Goal: Task Accomplishment & Management: Manage account settings

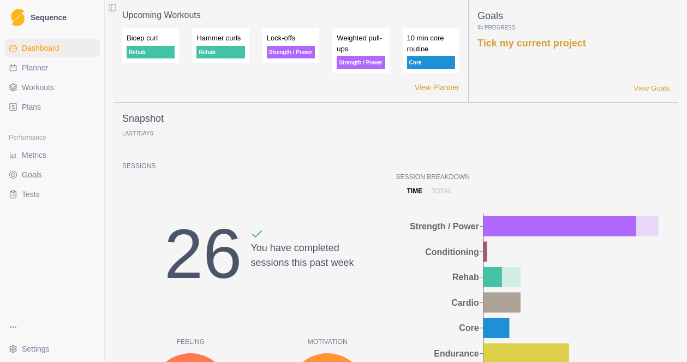
click at [35, 89] on span "Workouts" at bounding box center [38, 87] width 32 height 11
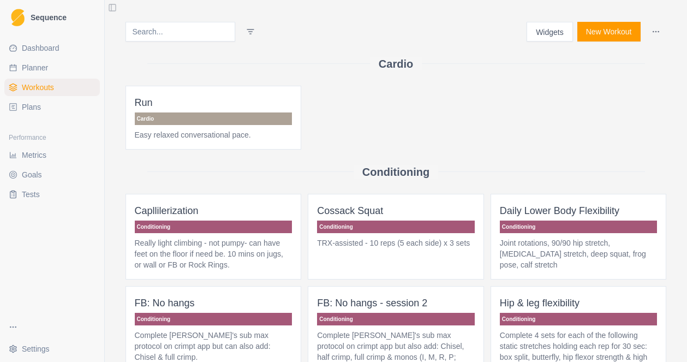
click at [595, 35] on button "New Workout" at bounding box center [608, 32] width 63 height 20
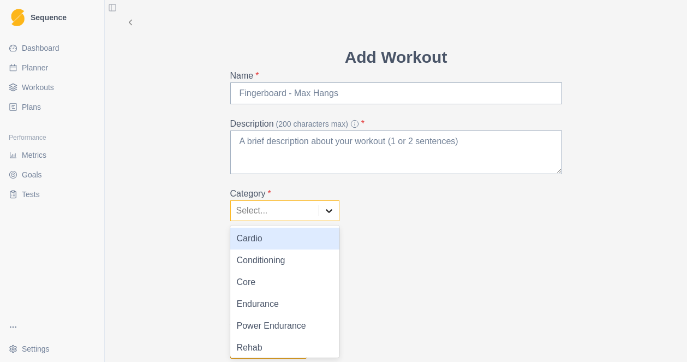
click at [326, 218] on div at bounding box center [329, 211] width 20 height 20
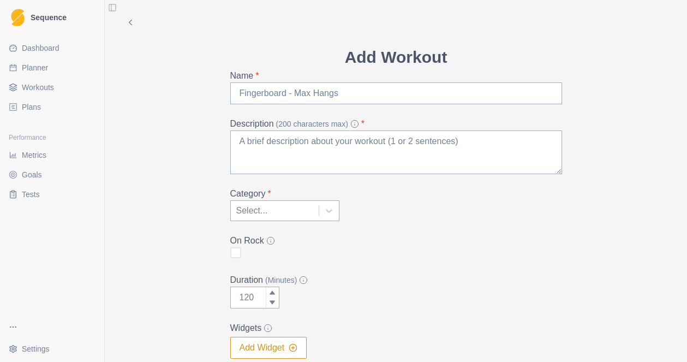
click at [133, 21] on icon at bounding box center [130, 22] width 10 height 10
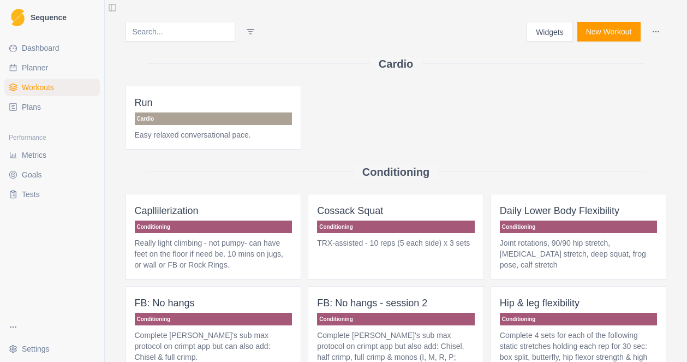
click at [40, 64] on span "Planner" at bounding box center [35, 67] width 26 height 11
select select "month"
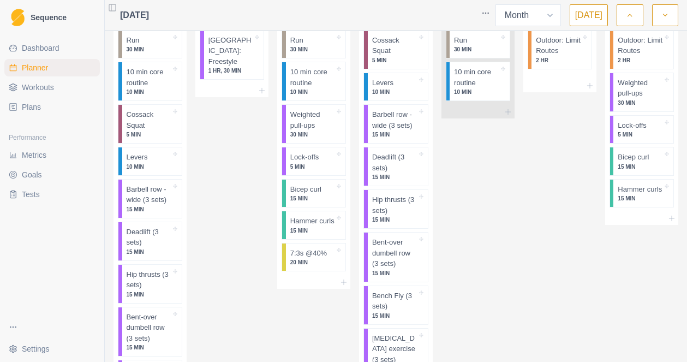
scroll to position [889, 0]
click at [580, 75] on div "Remove from schedule" at bounding box center [607, 75] width 87 height 17
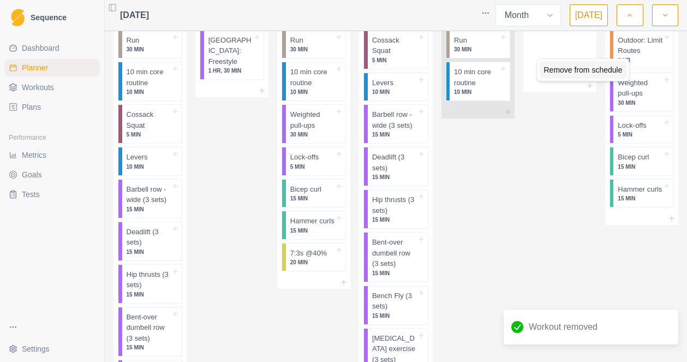
click at [609, 75] on div "Remove from schedule" at bounding box center [583, 69] width 87 height 17
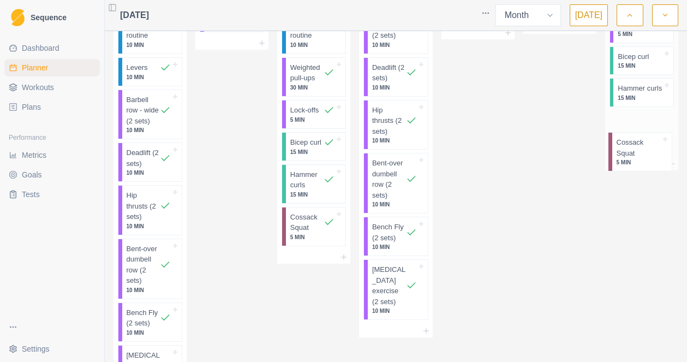
scroll to position [451, 0]
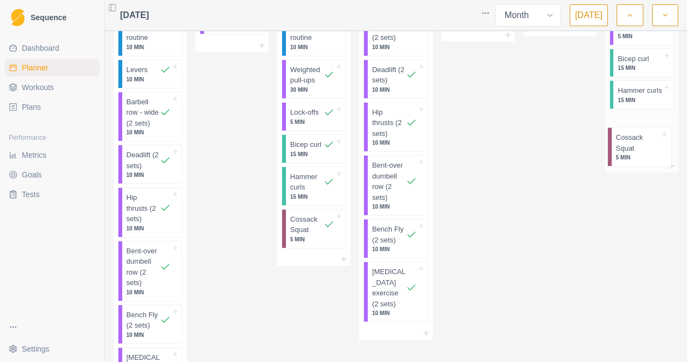
drag, startPoint x: 141, startPoint y: 283, endPoint x: 635, endPoint y: 145, distance: 513.0
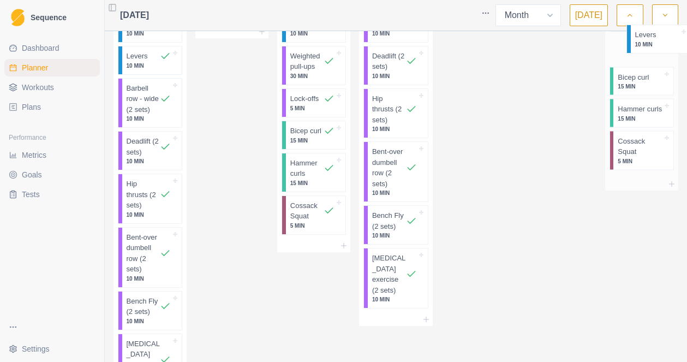
scroll to position [445, 0]
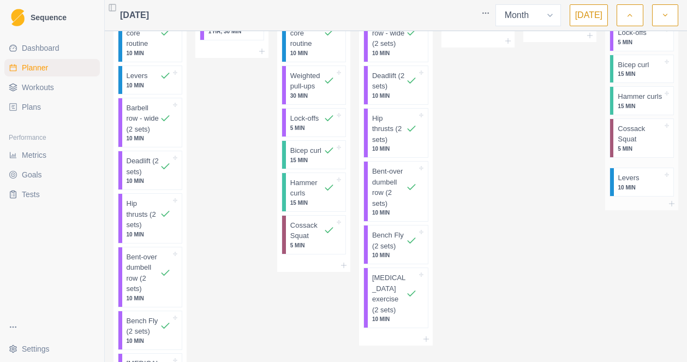
drag, startPoint x: 149, startPoint y: 302, endPoint x: 646, endPoint y: 179, distance: 511.9
click at [654, 145] on p "Cossack Squat" at bounding box center [640, 133] width 45 height 21
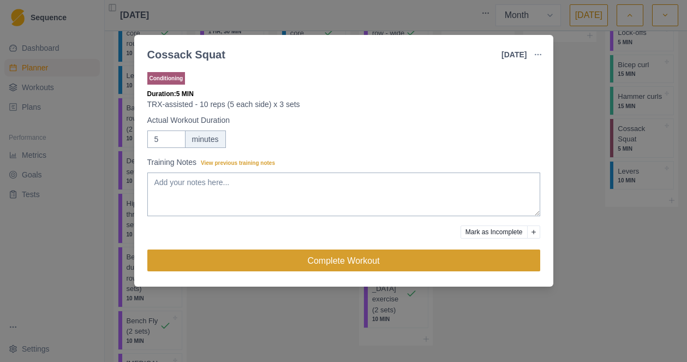
click at [375, 259] on button "Complete Workout" at bounding box center [343, 260] width 393 height 22
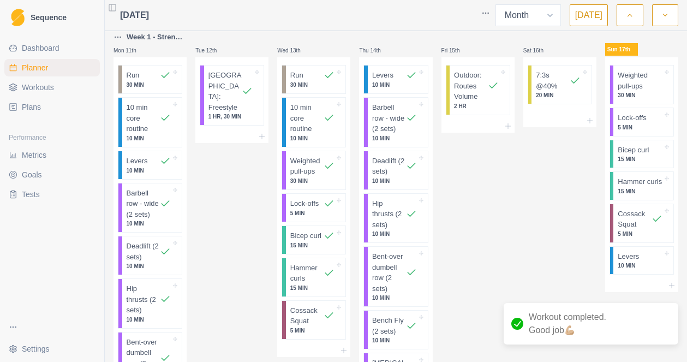
scroll to position [360, 0]
click at [642, 188] on p "Hammer curls" at bounding box center [640, 182] width 44 height 11
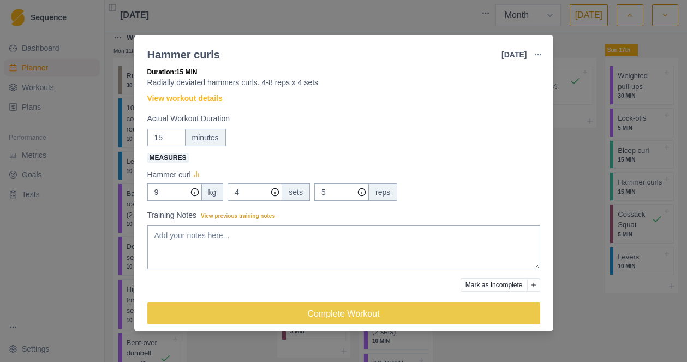
scroll to position [30, 0]
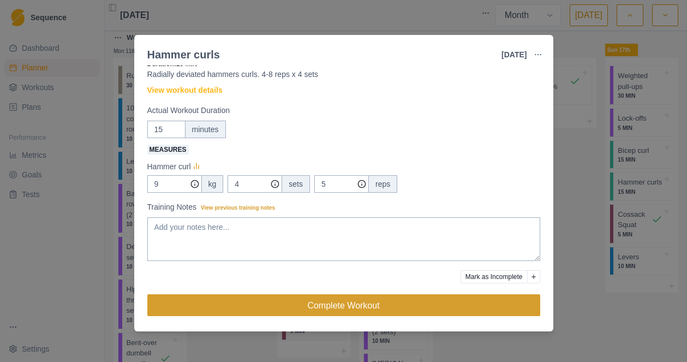
click at [340, 304] on button "Complete Workout" at bounding box center [343, 305] width 393 height 22
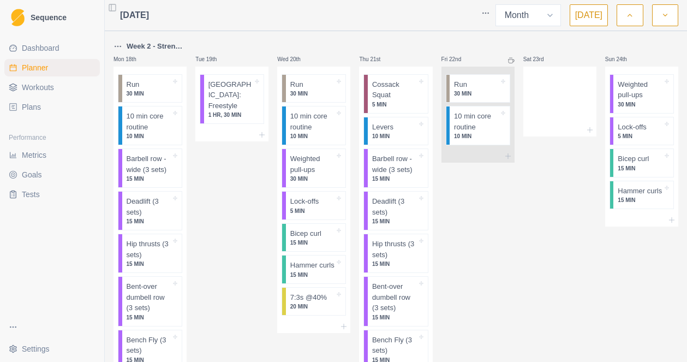
scroll to position [870, 0]
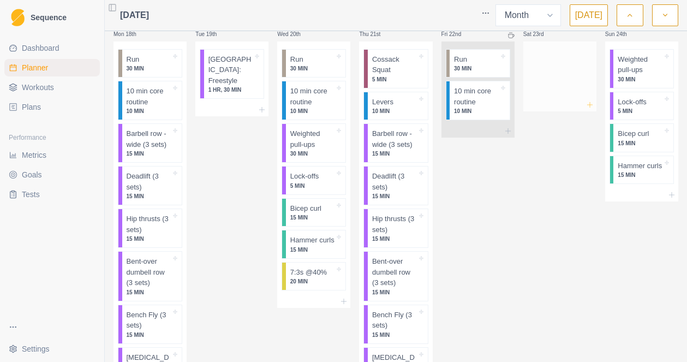
click at [588, 109] on icon at bounding box center [589, 104] width 9 height 9
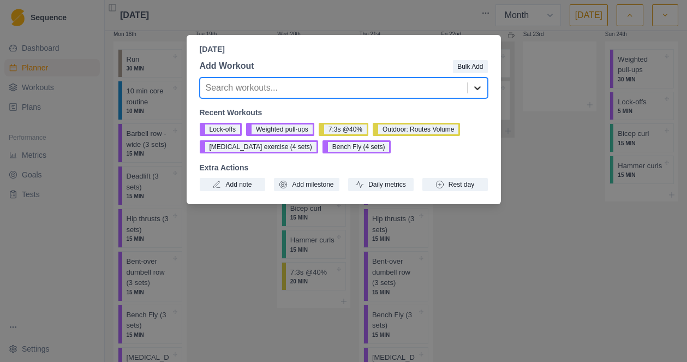
click at [480, 89] on icon at bounding box center [477, 87] width 11 height 11
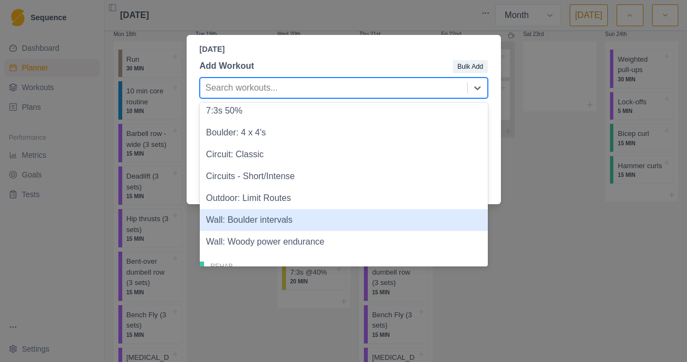
scroll to position [686, 0]
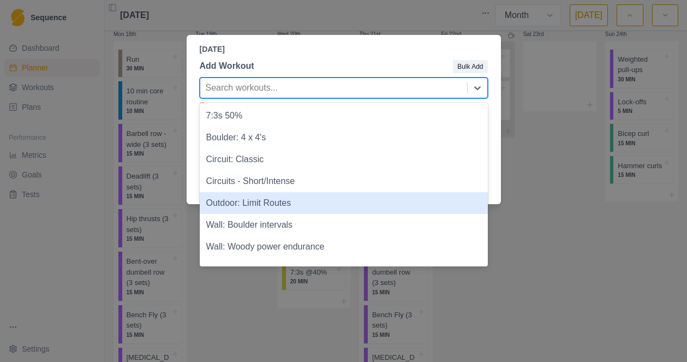
click at [291, 202] on div "Outdoor: Limit Routes" at bounding box center [344, 203] width 288 height 22
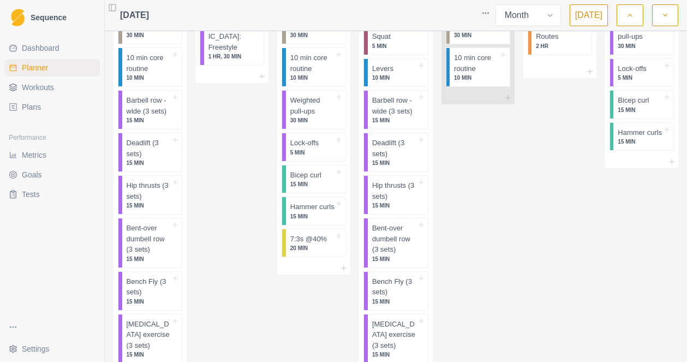
scroll to position [907, 0]
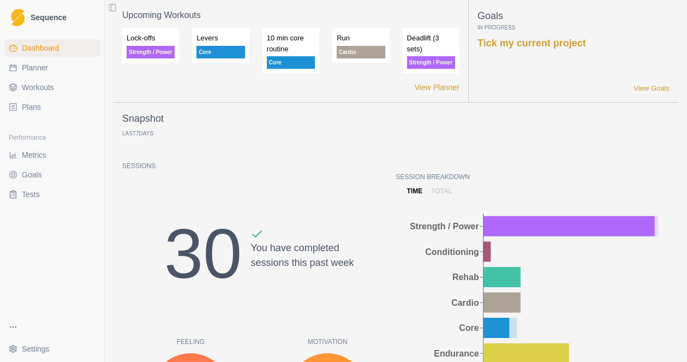
click at [41, 68] on span "Planner" at bounding box center [35, 67] width 26 height 11
select select "month"
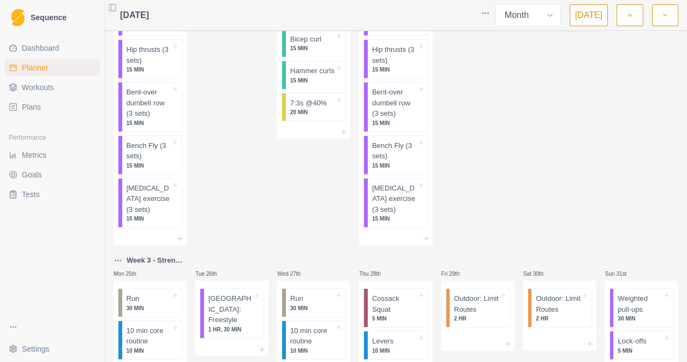
scroll to position [1037, 0]
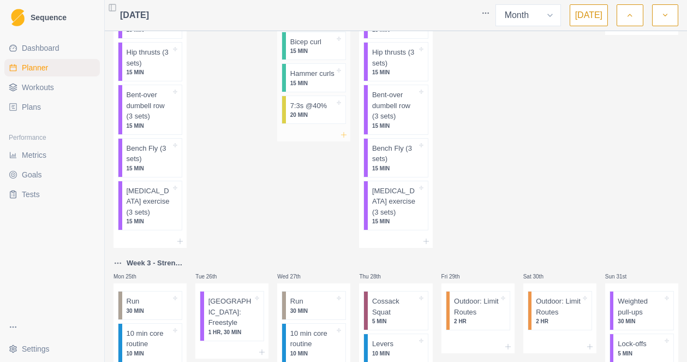
click at [346, 139] on icon at bounding box center [343, 134] width 9 height 9
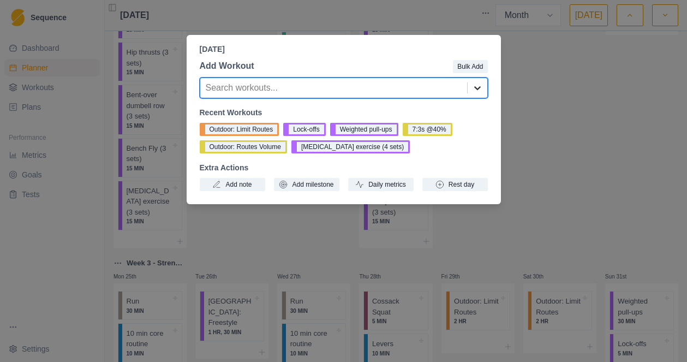
click at [478, 92] on icon at bounding box center [477, 87] width 11 height 11
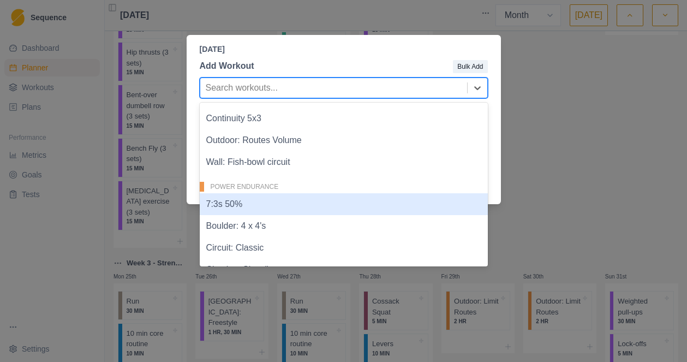
scroll to position [635, 0]
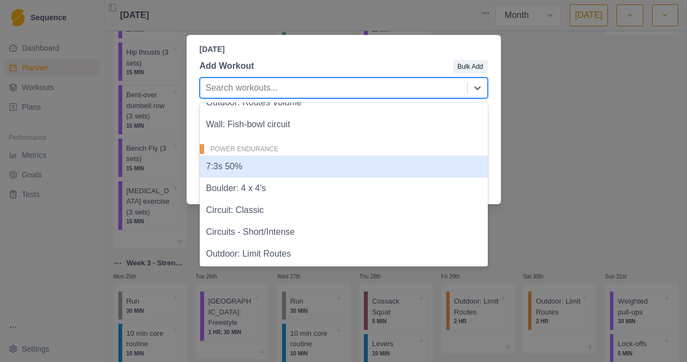
click at [241, 171] on div "7:3s 50%" at bounding box center [344, 166] width 288 height 22
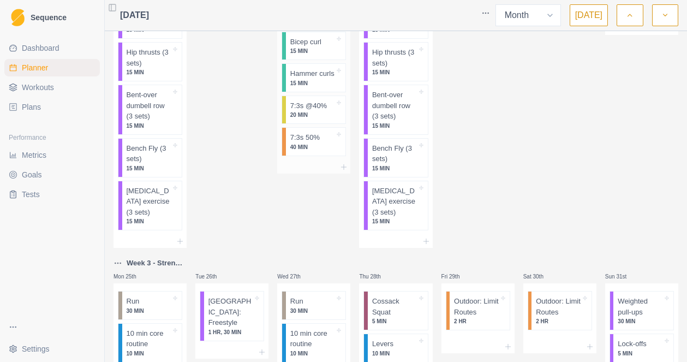
click at [315, 111] on p "7:3s @40%" at bounding box center [308, 105] width 37 height 11
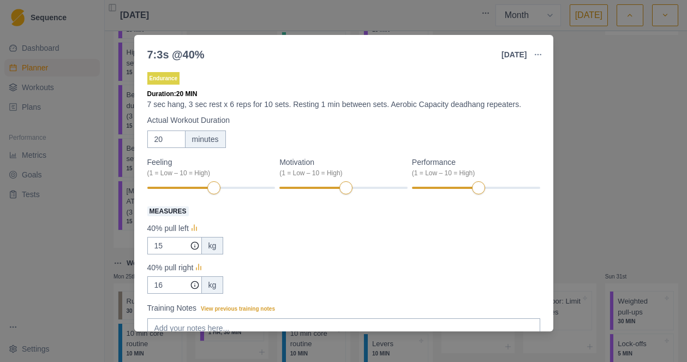
click at [602, 131] on div "7:3s @40% [DATE] Link To Goal View Workout Metrics Edit Original Workout Resche…" at bounding box center [343, 181] width 687 height 362
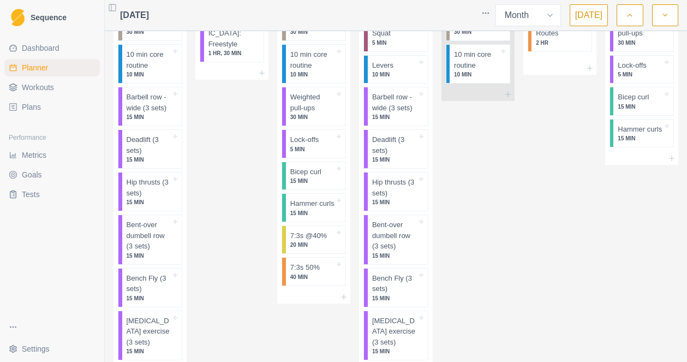
scroll to position [913, 0]
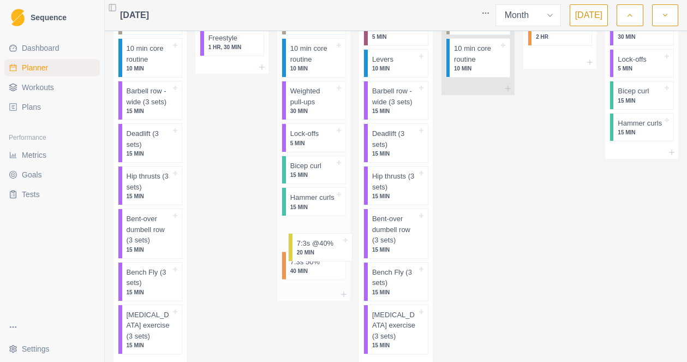
click at [303, 252] on div "Run 30 MIN 10 min core routine 10 MIN Weighted pull-ups 30 MIN Lock-offs 5 MIN …" at bounding box center [313, 143] width 73 height 289
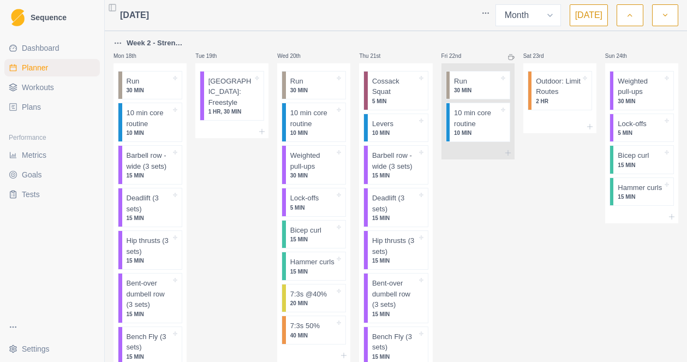
scroll to position [857, 0]
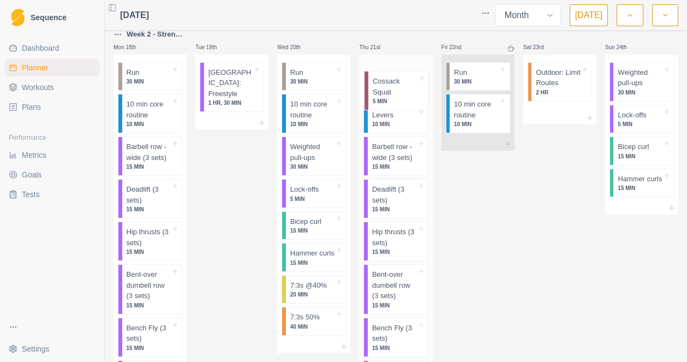
click at [380, 93] on div "Cossack Squat 5 MIN Levers 10 MIN Barbell row - wide (3 sets) 15 MIN Deadlift (…" at bounding box center [395, 235] width 73 height 360
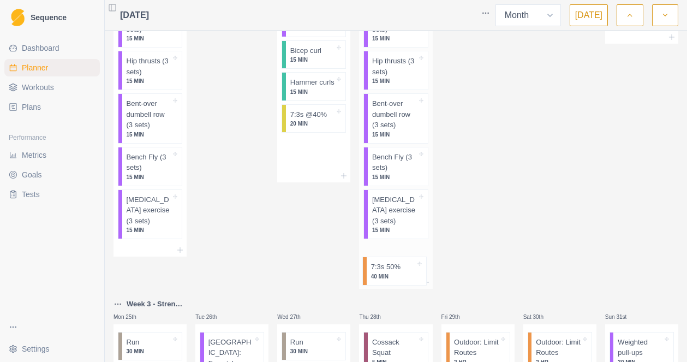
scroll to position [1030, 0]
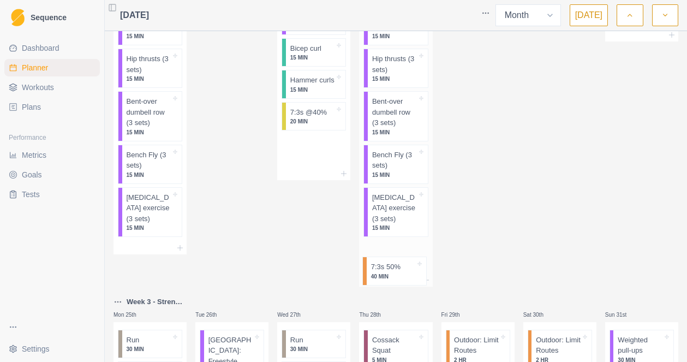
drag, startPoint x: 295, startPoint y: 212, endPoint x: 388, endPoint y: 282, distance: 117.0
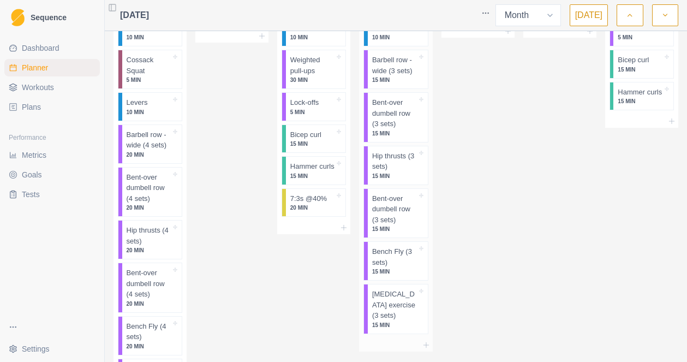
scroll to position [1487, 0]
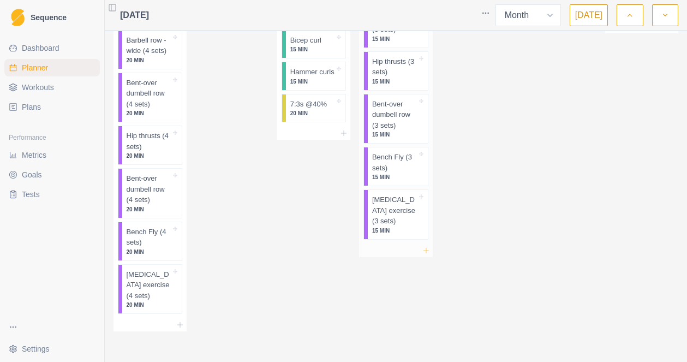
click at [427, 253] on icon at bounding box center [426, 250] width 9 height 9
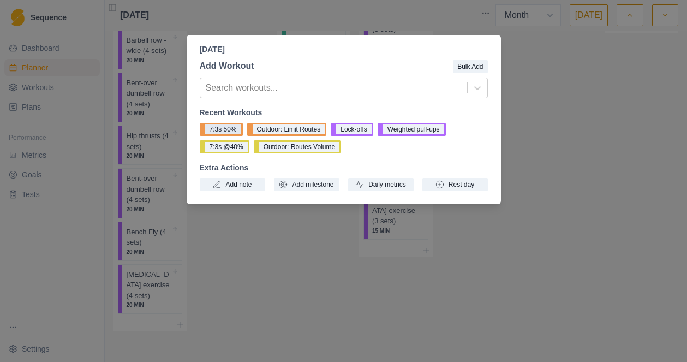
click at [215, 126] on button "7:3s 50%" at bounding box center [221, 129] width 43 height 13
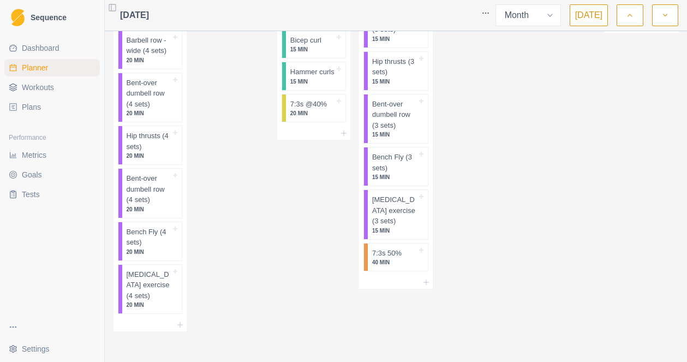
scroll to position [1489, 0]
click at [670, 15] on button "button" at bounding box center [665, 15] width 26 height 22
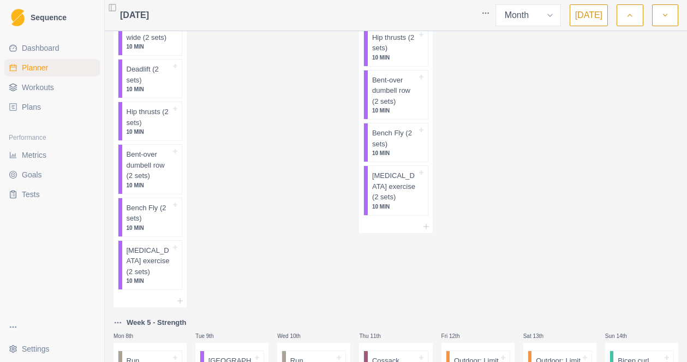
scroll to position [203, 0]
click at [424, 229] on icon at bounding box center [426, 225] width 9 height 9
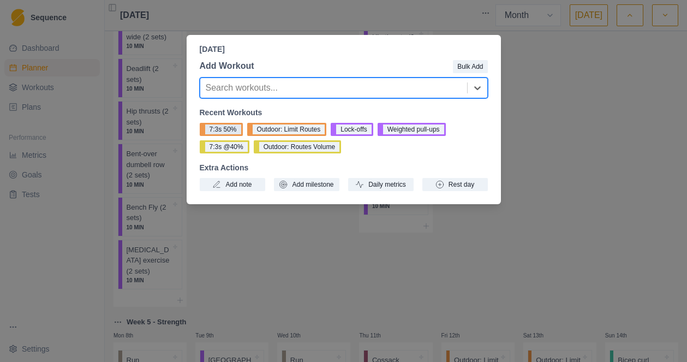
click at [233, 129] on button "7:3s 50%" at bounding box center [221, 129] width 43 height 13
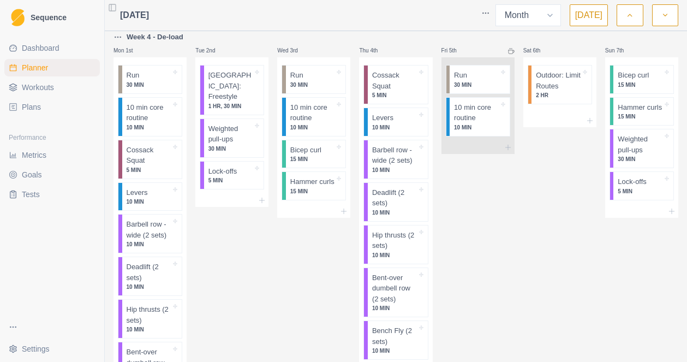
scroll to position [10, 0]
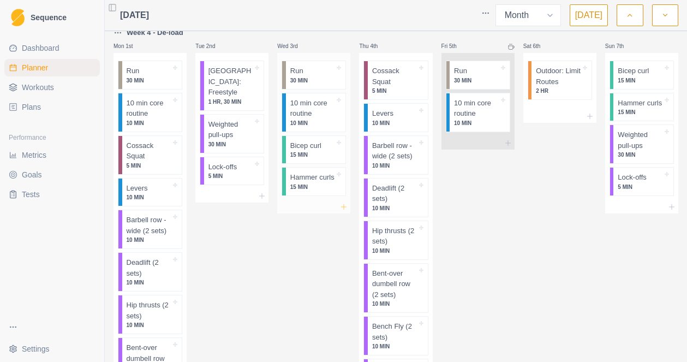
click at [343, 211] on icon at bounding box center [343, 206] width 9 height 9
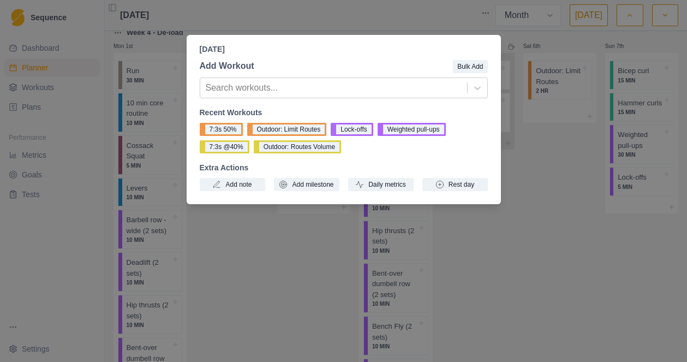
click at [585, 294] on div "[DATE] Add Workout Bulk Add Search workouts... Recent Workouts 7:3s 50% Outdoor…" at bounding box center [343, 181] width 687 height 362
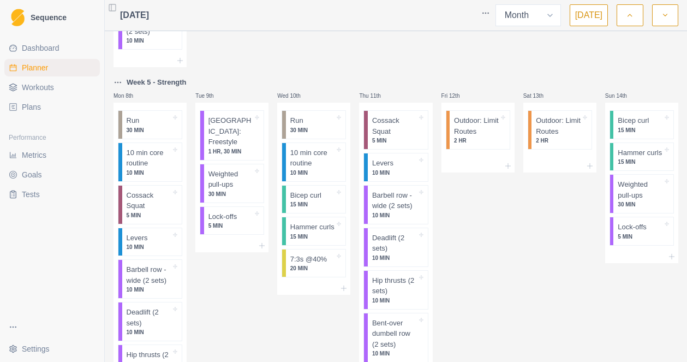
scroll to position [599, 0]
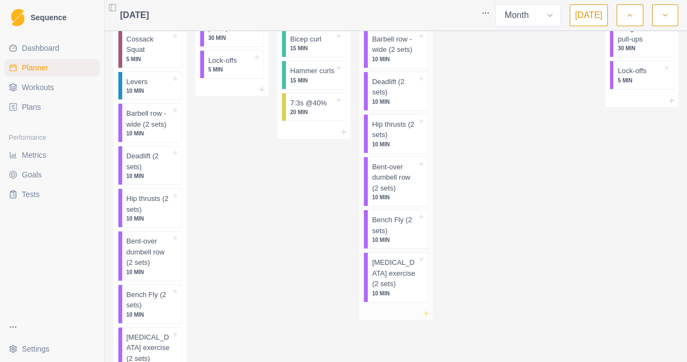
click at [426, 311] on icon at bounding box center [426, 313] width 9 height 9
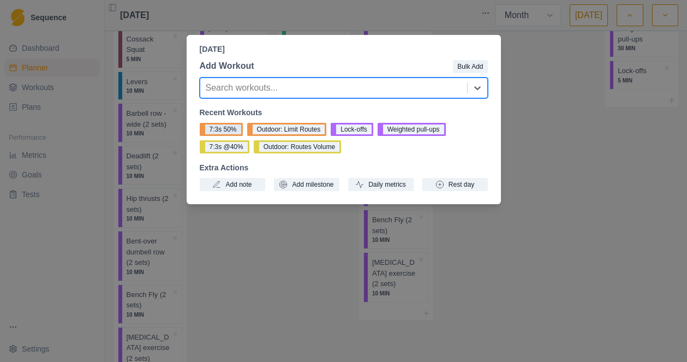
click at [230, 131] on button "7:3s 50%" at bounding box center [221, 129] width 43 height 13
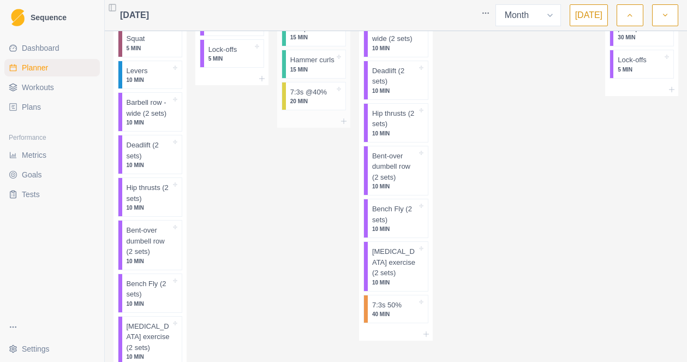
scroll to position [612, 0]
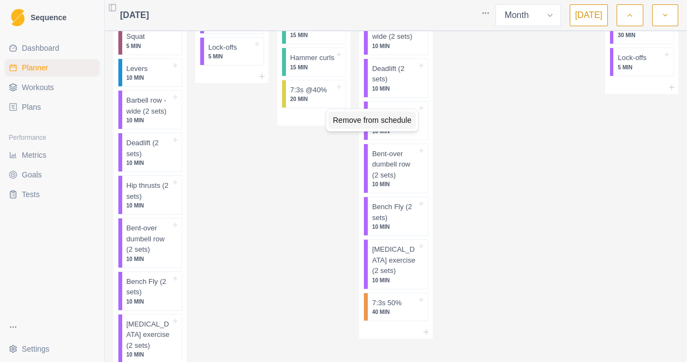
click at [346, 124] on div "Remove from schedule" at bounding box center [371, 119] width 87 height 17
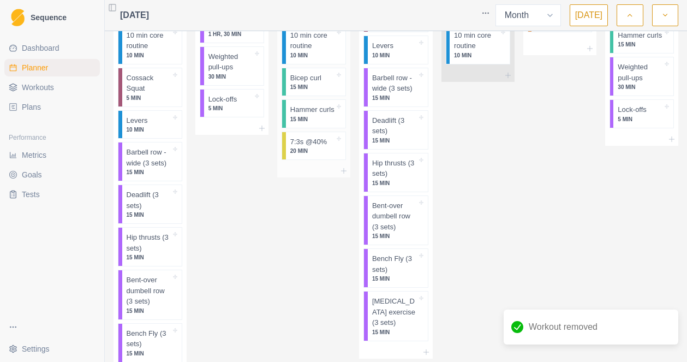
scroll to position [1050, 0]
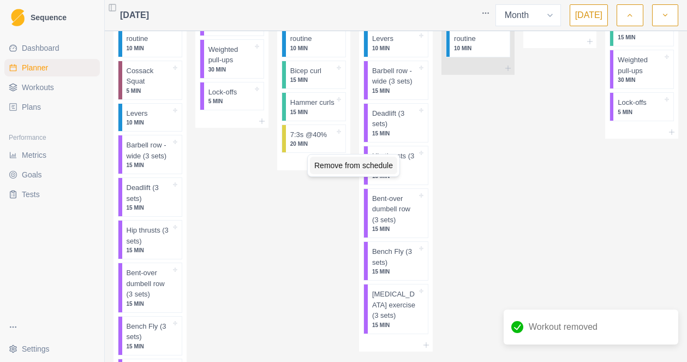
click at [332, 169] on div "Remove from schedule" at bounding box center [353, 165] width 87 height 17
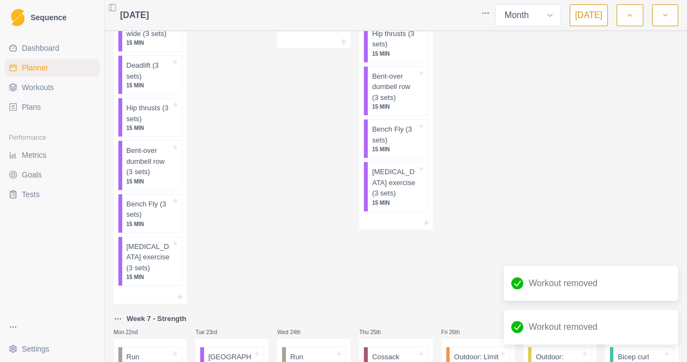
scroll to position [1189, 0]
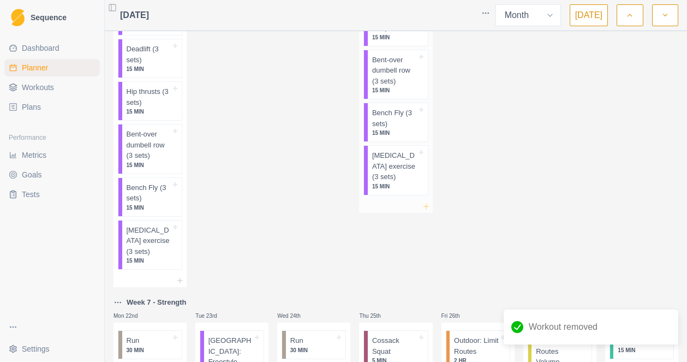
click at [426, 208] on icon at bounding box center [426, 206] width 9 height 9
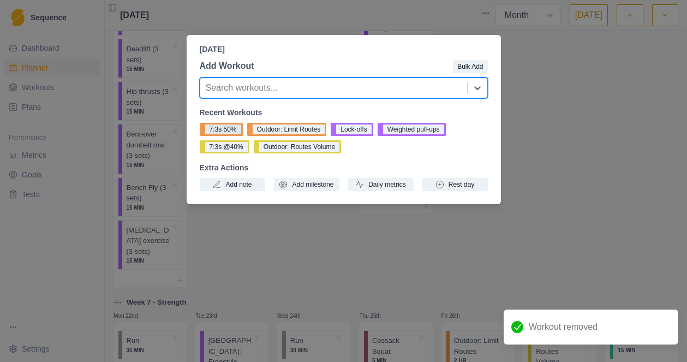
click at [228, 127] on button "7:3s 50%" at bounding box center [221, 129] width 43 height 13
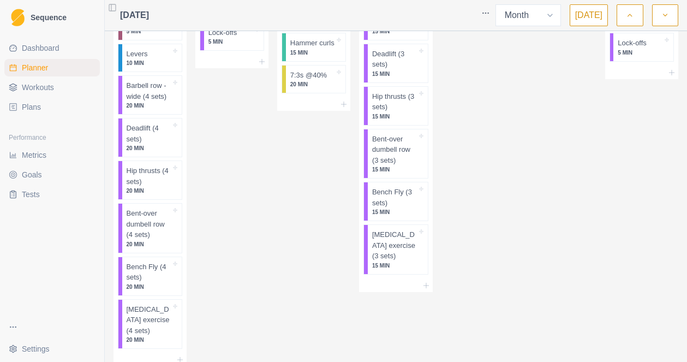
scroll to position [1592, 0]
click at [430, 287] on icon at bounding box center [426, 286] width 9 height 9
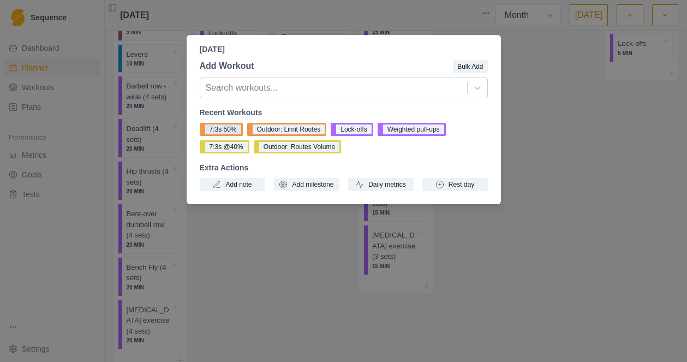
click at [217, 129] on button "7:3s 50%" at bounding box center [221, 129] width 43 height 13
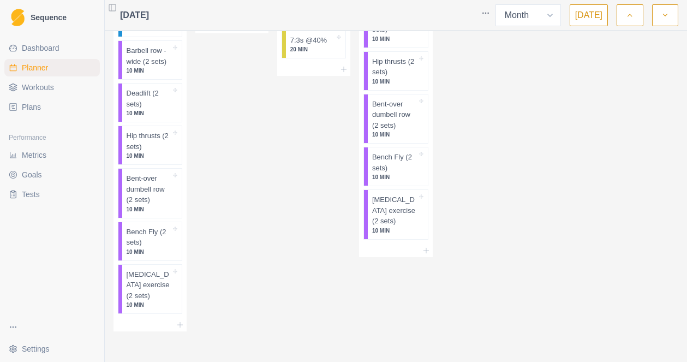
scroll to position [2110, 0]
click at [428, 256] on div at bounding box center [395, 250] width 73 height 13
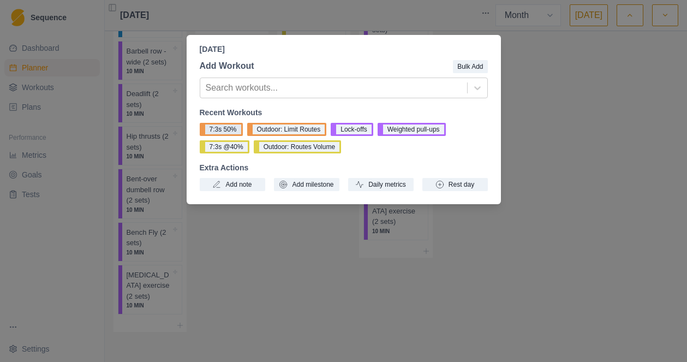
click at [219, 130] on button "7:3s 50%" at bounding box center [221, 129] width 43 height 13
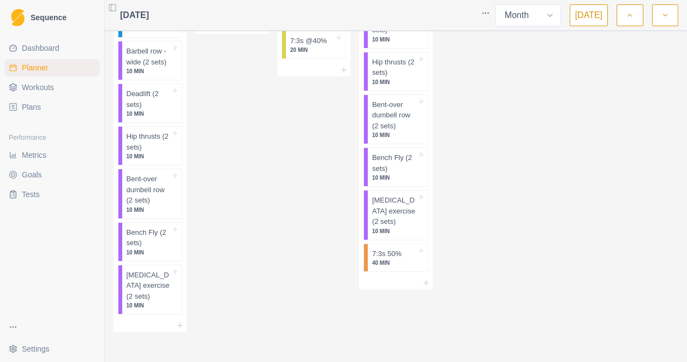
scroll to position [2110, 0]
click at [668, 17] on icon "button" at bounding box center [665, 15] width 8 height 11
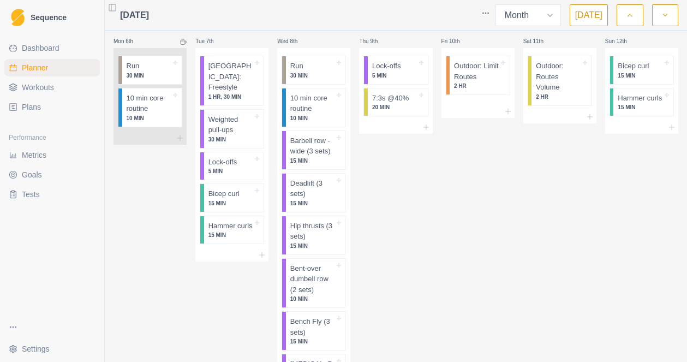
scroll to position [429, 0]
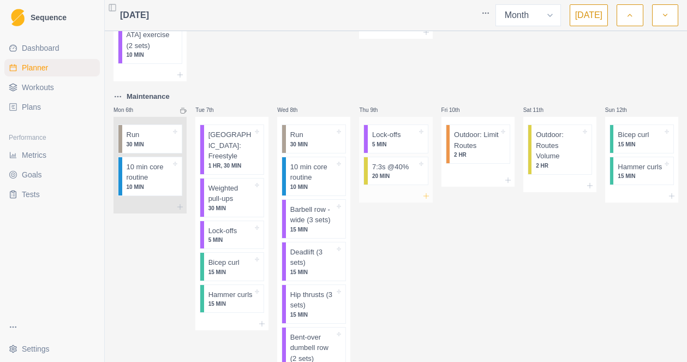
click at [424, 196] on icon at bounding box center [426, 195] width 9 height 9
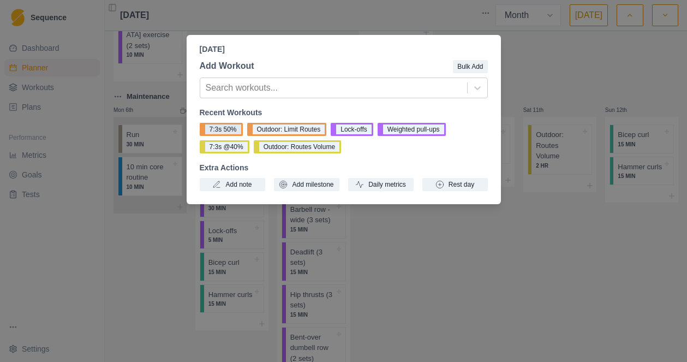
click at [218, 129] on button "7:3s 50%" at bounding box center [221, 129] width 43 height 13
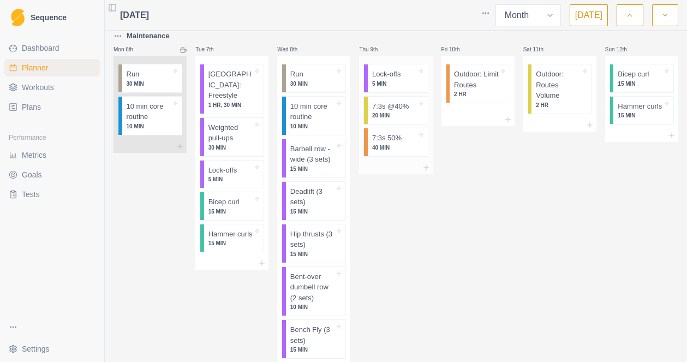
scroll to position [491, 0]
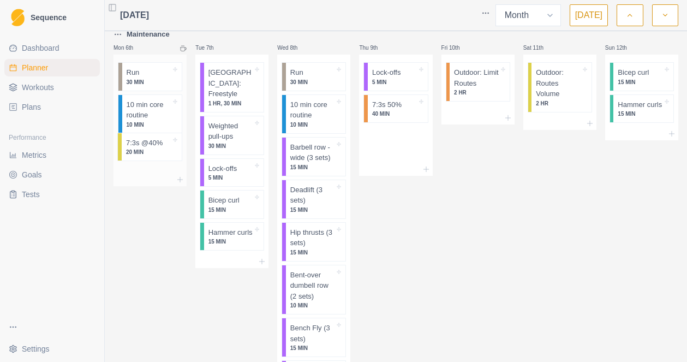
drag, startPoint x: 400, startPoint y: 111, endPoint x: 145, endPoint y: 151, distance: 257.9
click at [145, 151] on div "Week 8 - De-load Mon 29th Run 30 MIN 10 min core routine 10 MIN Cossack Squat 5…" at bounding box center [395, 144] width 565 height 1199
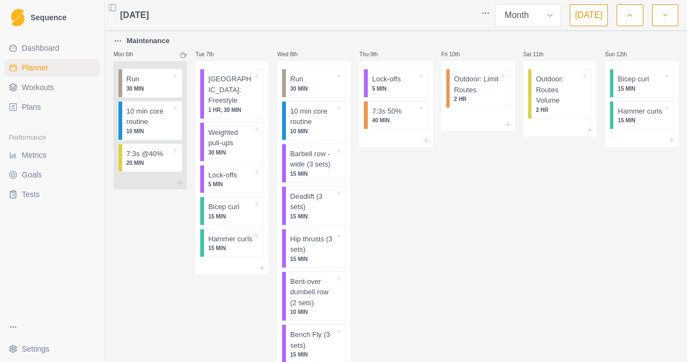
scroll to position [483, 0]
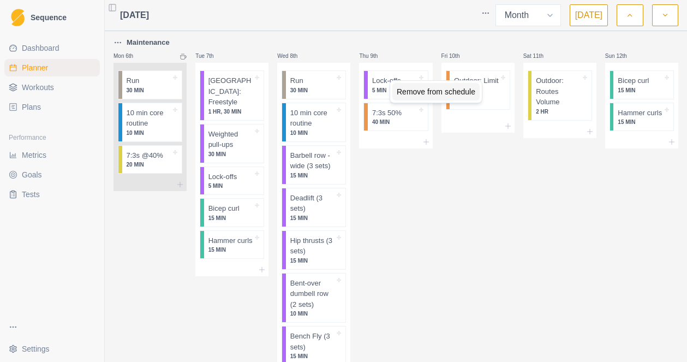
click at [411, 91] on div "Remove from schedule" at bounding box center [435, 91] width 87 height 17
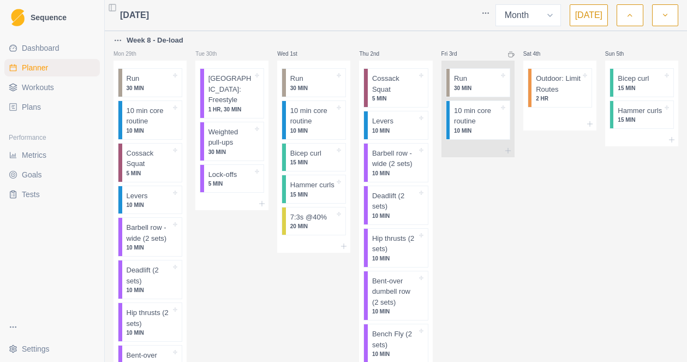
scroll to position [1, 0]
click at [671, 146] on icon at bounding box center [671, 141] width 9 height 9
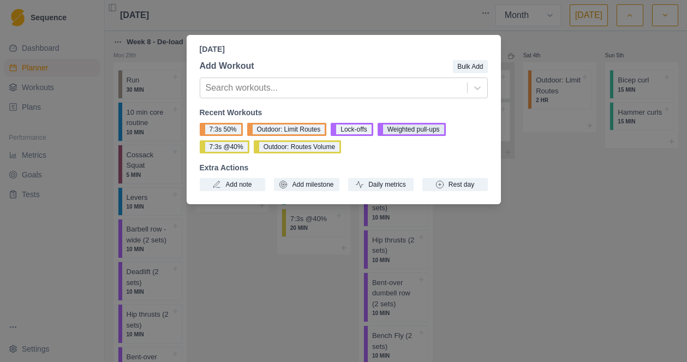
click at [416, 131] on button "Weighted pull-ups" at bounding box center [412, 129] width 68 height 13
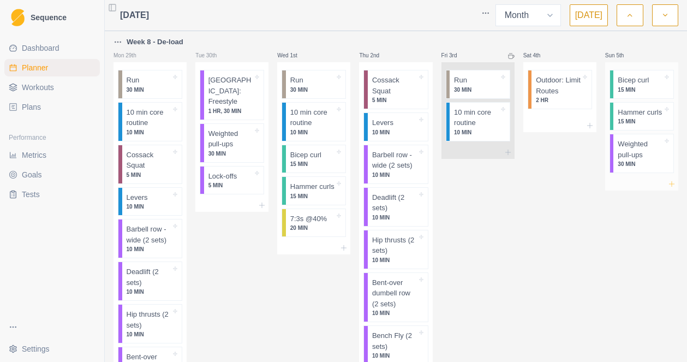
click at [673, 188] on icon at bounding box center [671, 183] width 9 height 9
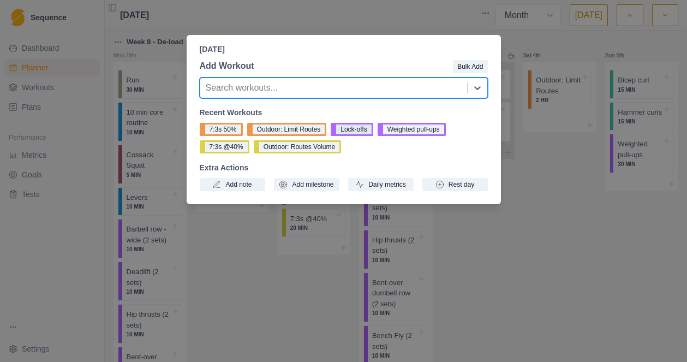
click at [362, 133] on button "Lock-offs" at bounding box center [352, 129] width 42 height 13
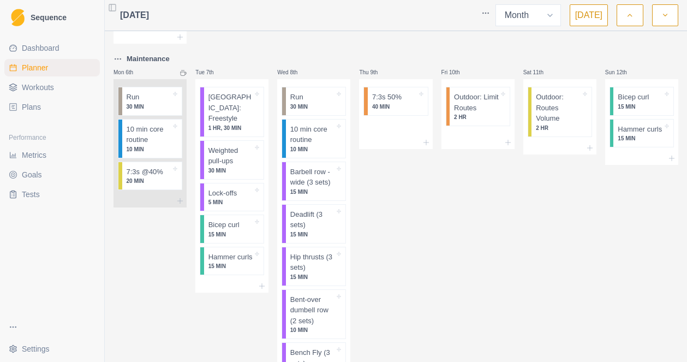
scroll to position [465, 0]
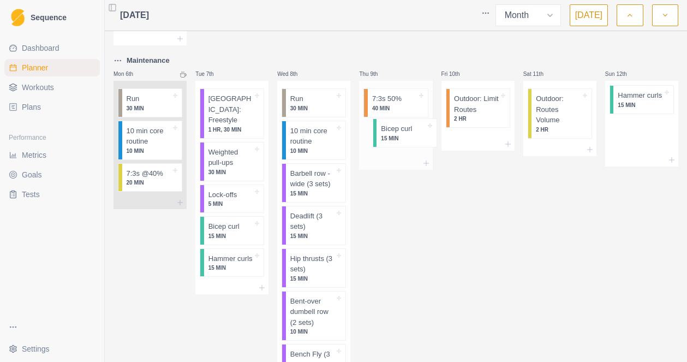
drag, startPoint x: 638, startPoint y: 104, endPoint x: 394, endPoint y: 132, distance: 246.1
click at [394, 132] on div "Week 8 - De-load Mon 29th Run 30 MIN 10 min core routine 10 MIN Cossack Squat 5…" at bounding box center [395, 170] width 565 height 1199
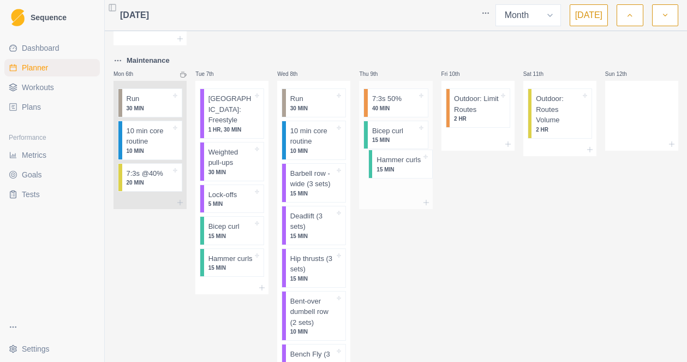
drag, startPoint x: 635, startPoint y: 99, endPoint x: 388, endPoint y: 161, distance: 255.0
click at [388, 161] on div "Week 8 - De-load Mon 29th Run 30 MIN 10 min core routine 10 MIN Cossack Squat 5…" at bounding box center [395, 170] width 565 height 1199
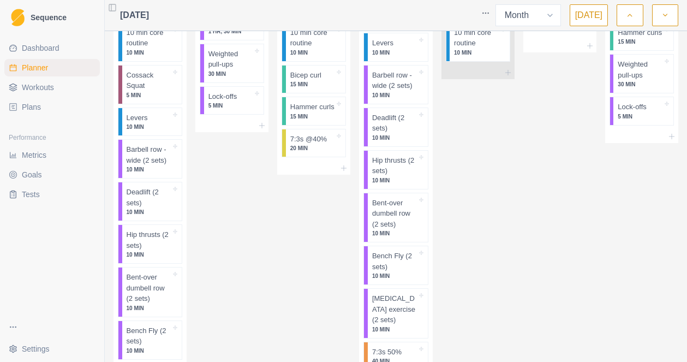
scroll to position [0, 0]
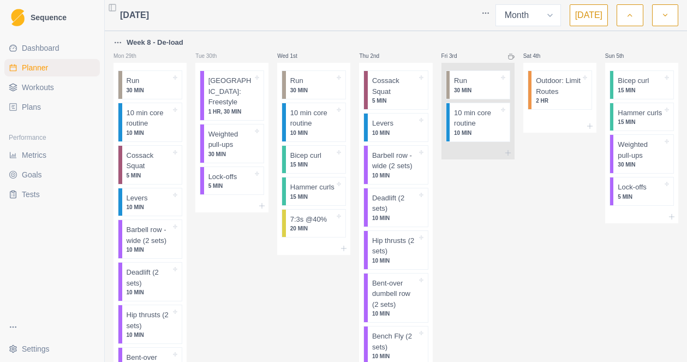
click at [627, 15] on icon "button" at bounding box center [630, 15] width 8 height 11
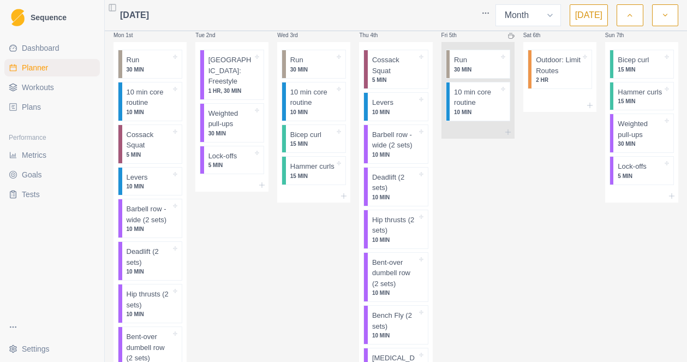
scroll to position [20, 0]
click at [342, 201] on icon at bounding box center [343, 196] width 9 height 9
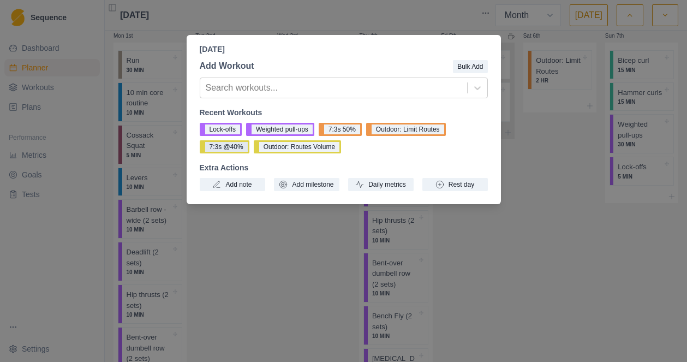
click at [223, 149] on button "7:3s @40%" at bounding box center [225, 146] width 50 height 13
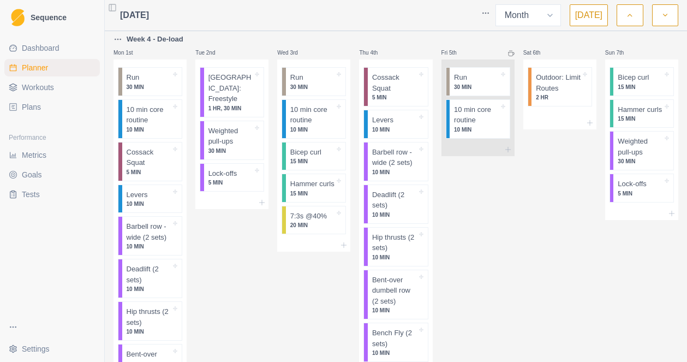
scroll to position [0, 0]
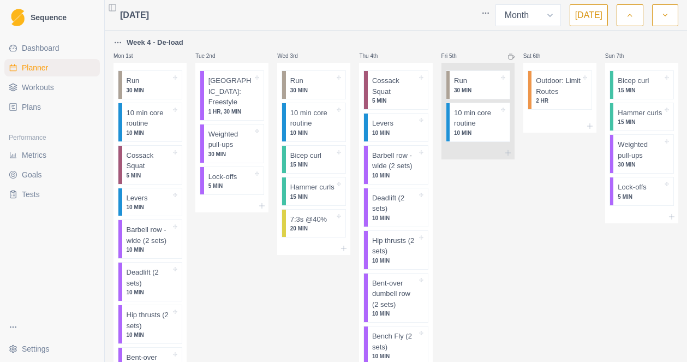
click at [628, 16] on icon "button" at bounding box center [630, 15] width 8 height 11
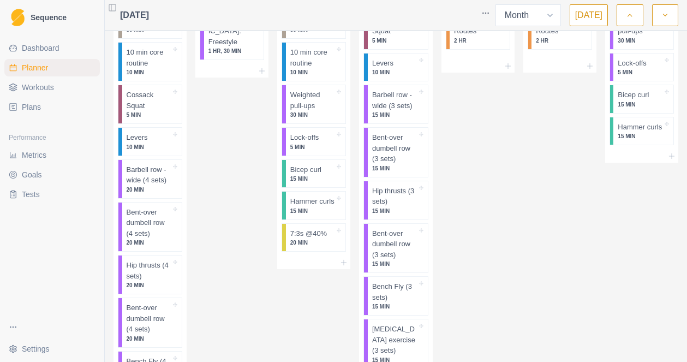
scroll to position [1489, 0]
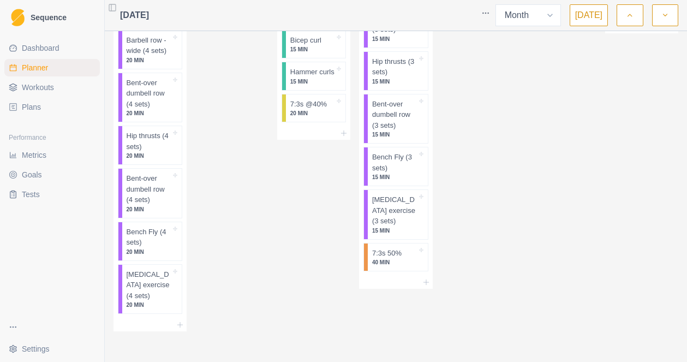
click at [664, 17] on icon "button" at bounding box center [665, 15] width 8 height 11
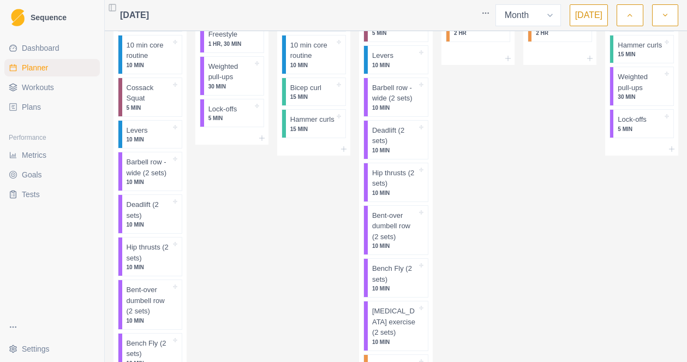
scroll to position [547, 0]
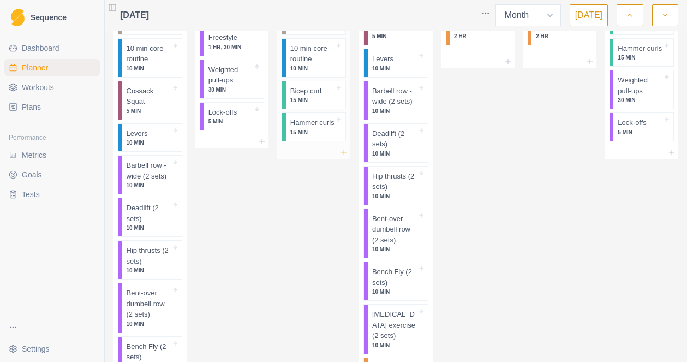
click at [341, 157] on icon at bounding box center [343, 152] width 9 height 9
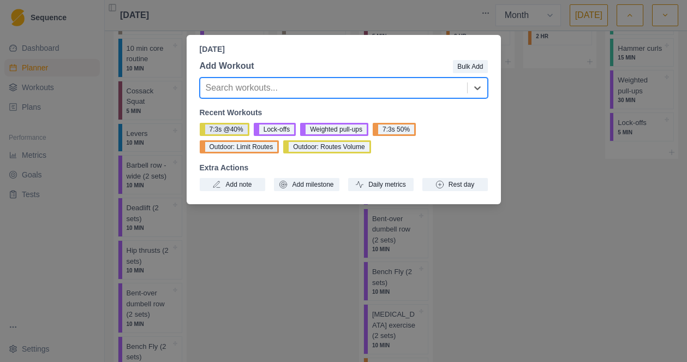
click at [235, 134] on button "7:3s @40%" at bounding box center [225, 129] width 50 height 13
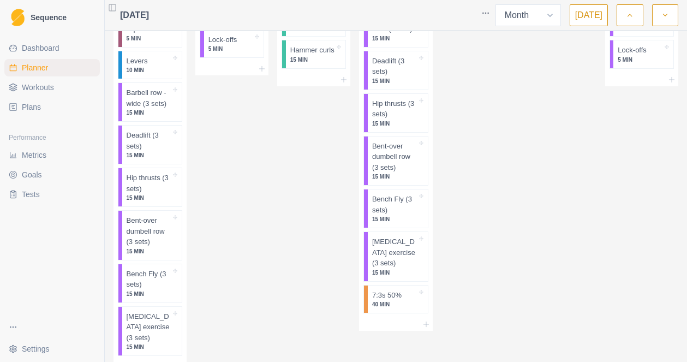
scroll to position [1101, 0]
click at [344, 81] on line at bounding box center [344, 81] width 5 height 0
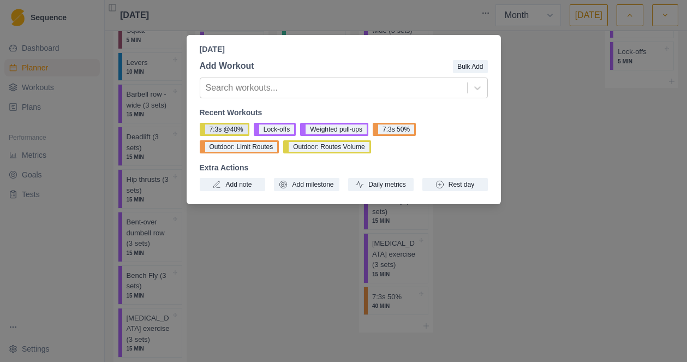
click at [227, 129] on button "7:3s @40%" at bounding box center [225, 129] width 50 height 13
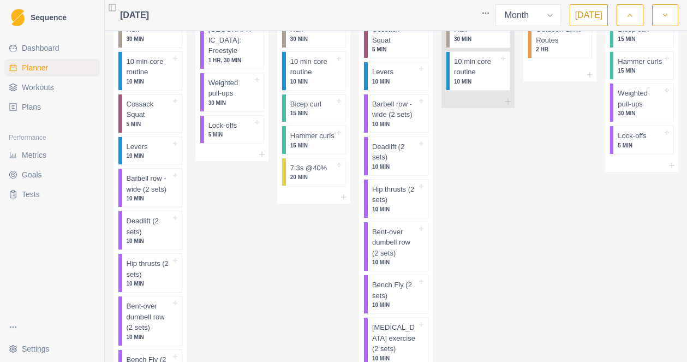
scroll to position [0, 0]
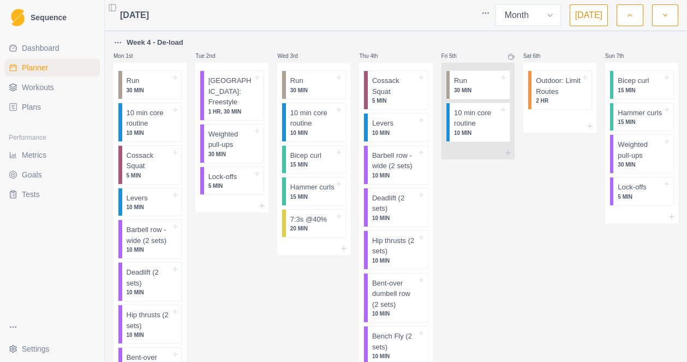
click at [22, 159] on span "Metrics" at bounding box center [34, 154] width 25 height 11
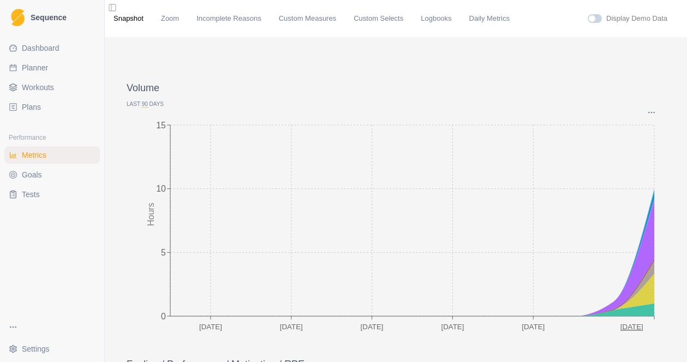
click at [35, 197] on span "Tests" at bounding box center [31, 194] width 18 height 11
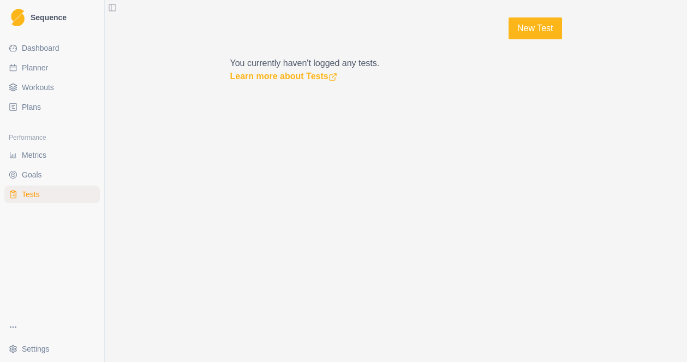
click at [30, 173] on span "Goals" at bounding box center [32, 174] width 20 height 11
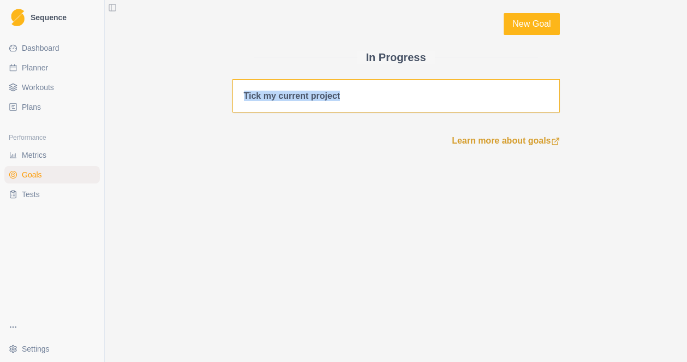
click at [406, 91] on div "Tick my current project" at bounding box center [396, 96] width 304 height 10
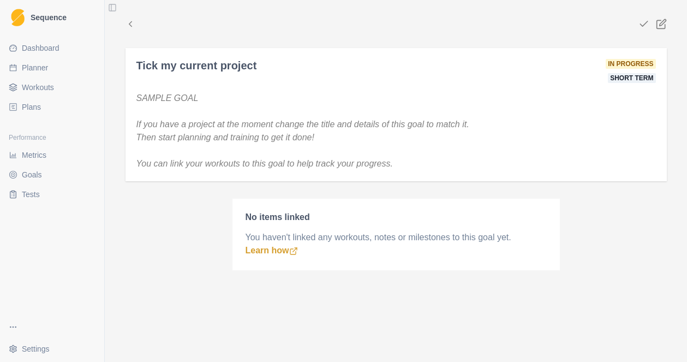
click at [130, 23] on polyline at bounding box center [130, 24] width 3 height 5
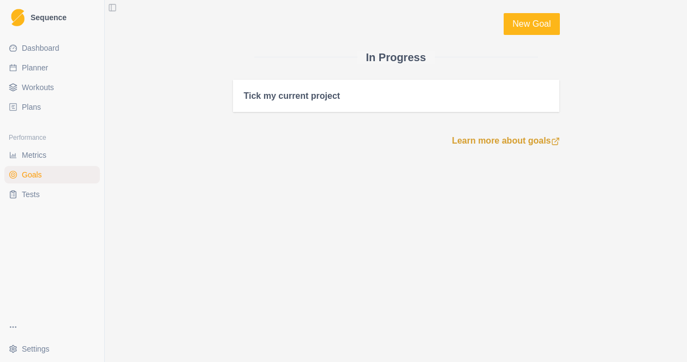
click at [52, 46] on span "Dashboard" at bounding box center [41, 48] width 38 height 11
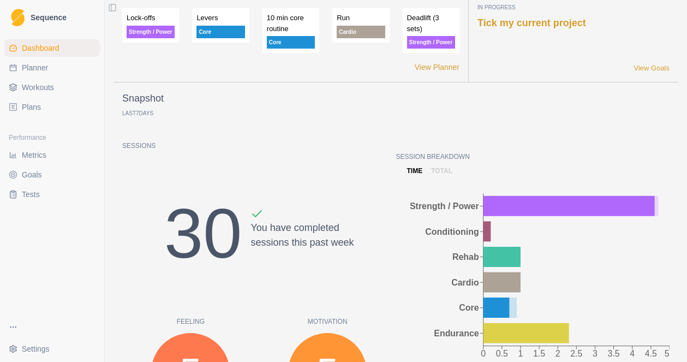
scroll to position [21, 0]
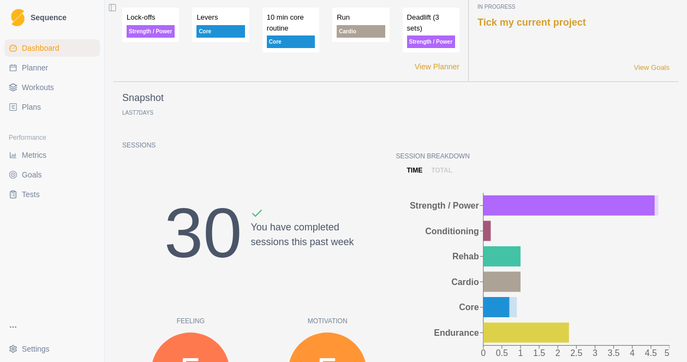
click at [446, 175] on p "total" at bounding box center [441, 170] width 21 height 10
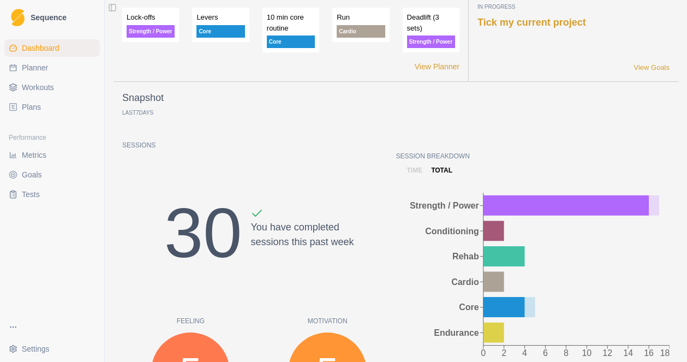
click at [416, 175] on p "time" at bounding box center [415, 170] width 16 height 10
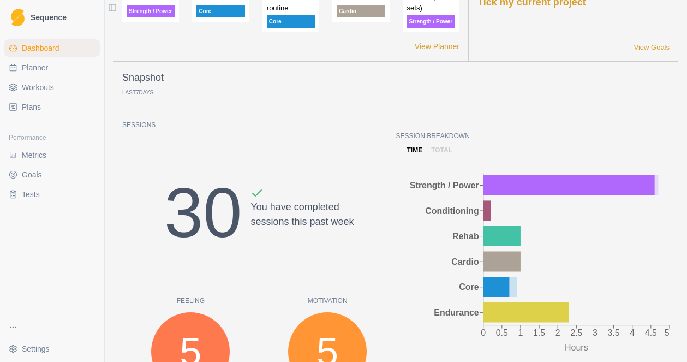
scroll to position [0, 0]
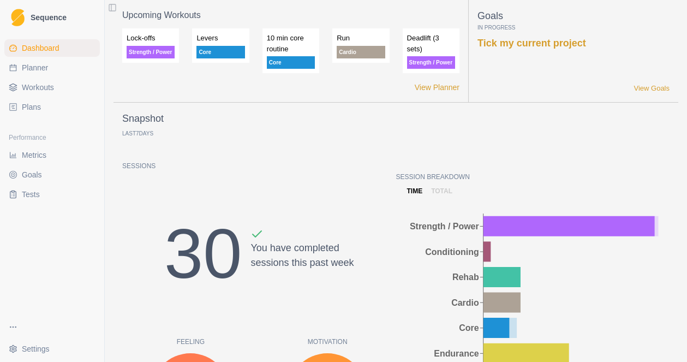
click at [48, 89] on span "Workouts" at bounding box center [38, 87] width 32 height 11
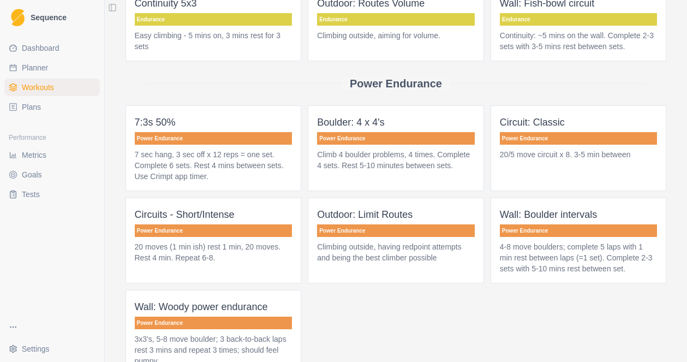
scroll to position [1071, 0]
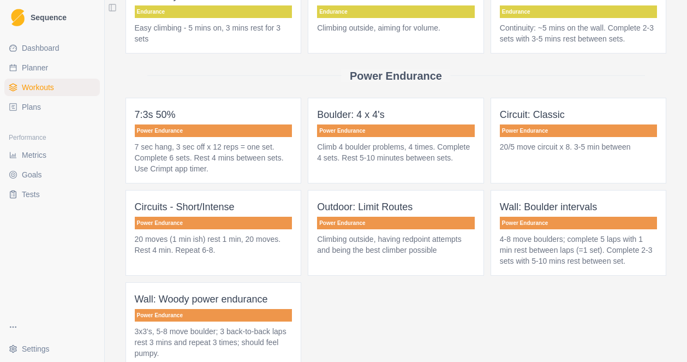
click at [208, 122] on p "7:3s 50%" at bounding box center [214, 114] width 158 height 15
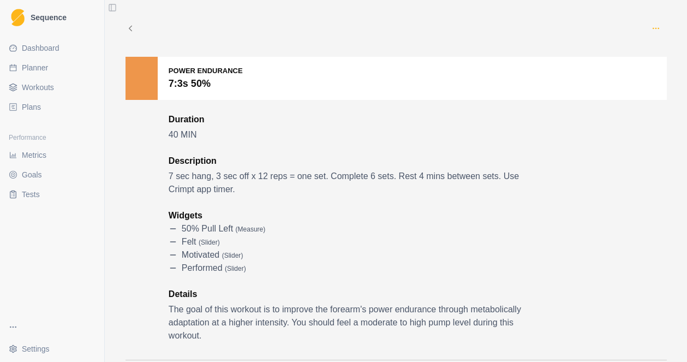
click at [660, 27] on icon "button" at bounding box center [655, 28] width 9 height 9
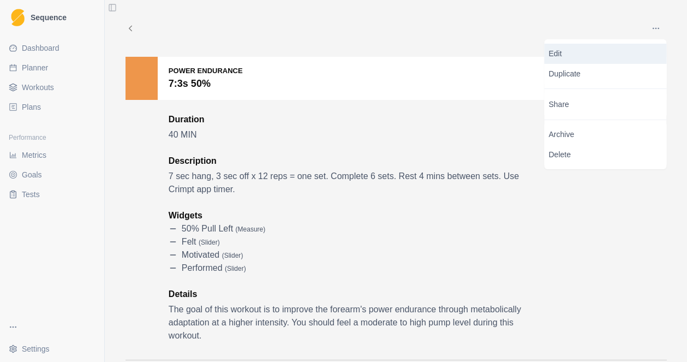
click at [563, 55] on p "Edit" at bounding box center [605, 53] width 113 height 11
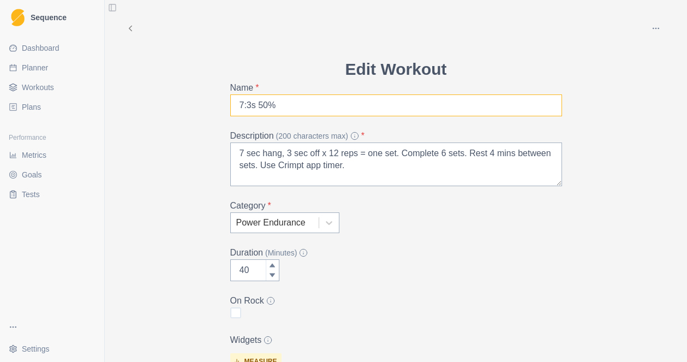
click at [270, 109] on input "7:3s 50%" at bounding box center [396, 105] width 332 height 22
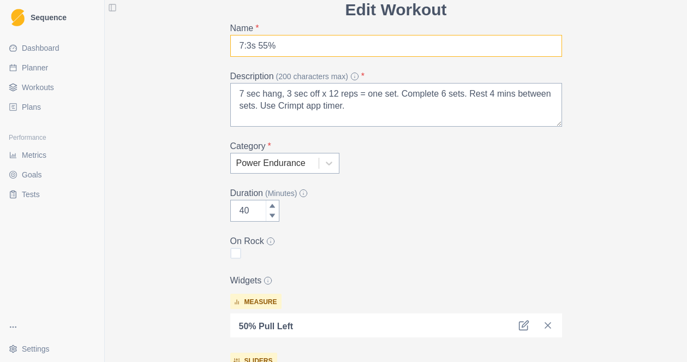
scroll to position [60, 0]
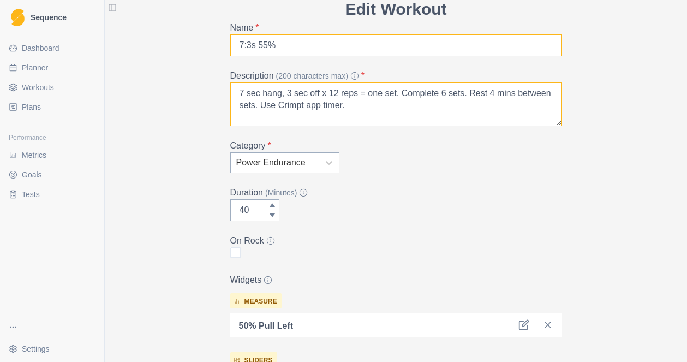
type input "7:3s 55%"
drag, startPoint x: 384, startPoint y: 108, endPoint x: 316, endPoint y: 105, distance: 67.7
click at [316, 105] on textarea "7 sec hang, 3 sec off x 12 reps = one set. Complete 6 sets. Rest 4 mins between…" at bounding box center [396, 104] width 332 height 44
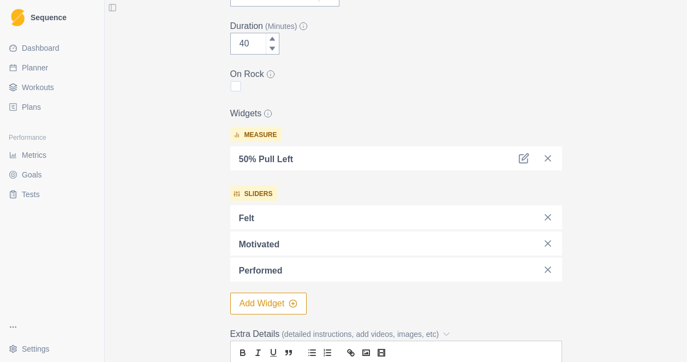
scroll to position [232, 0]
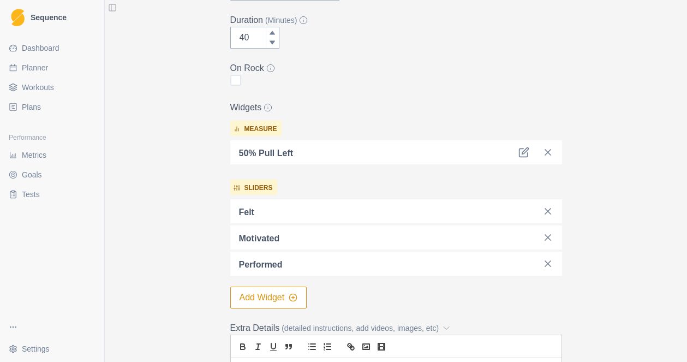
type textarea "7 sec hang, 3 sec off x 12 reps = one set. Complete 6 sets. Rest 4 mins between…"
click at [273, 296] on button "Add Widget" at bounding box center [268, 297] width 77 height 22
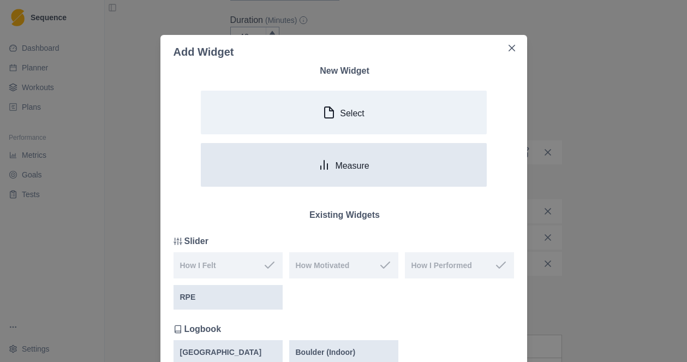
click at [349, 165] on p "Measure" at bounding box center [352, 165] width 34 height 10
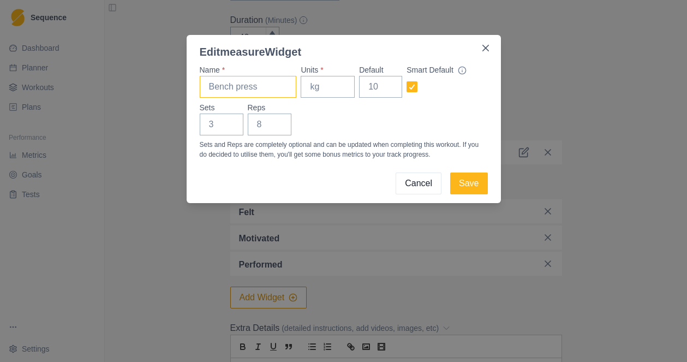
click at [248, 81] on input "Name *" at bounding box center [248, 87] width 97 height 22
type input "MVC Left"
click at [326, 88] on input "Units *" at bounding box center [328, 87] width 54 height 22
type input "kg"
click at [475, 184] on button "Save" at bounding box center [468, 183] width 37 height 22
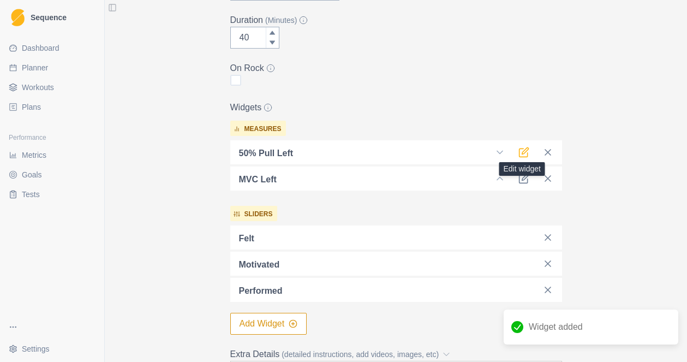
click at [526, 149] on icon at bounding box center [523, 152] width 11 height 11
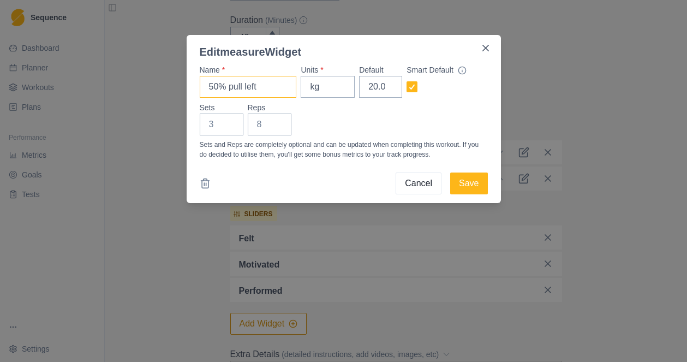
drag, startPoint x: 265, startPoint y: 85, endPoint x: 159, endPoint y: 85, distance: 105.3
click at [159, 85] on div "Edit measure Widget Name * 50% pull left Units * kg Default 20.0 Smart Default …" at bounding box center [343, 181] width 687 height 362
type input "MVC Right"
drag, startPoint x: 367, startPoint y: 90, endPoint x: 390, endPoint y: 90, distance: 22.9
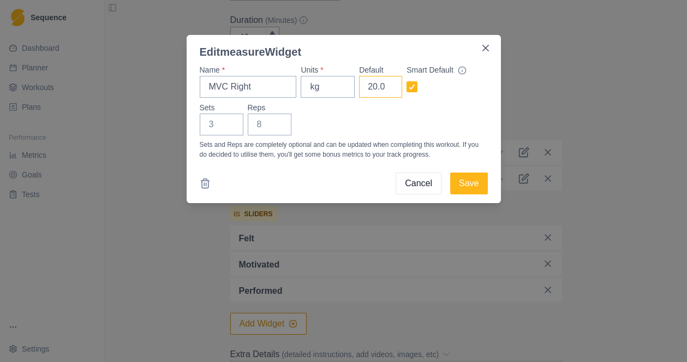
click at [390, 90] on input "20.0" at bounding box center [380, 87] width 43 height 22
click at [473, 184] on button "Save" at bounding box center [468, 183] width 37 height 22
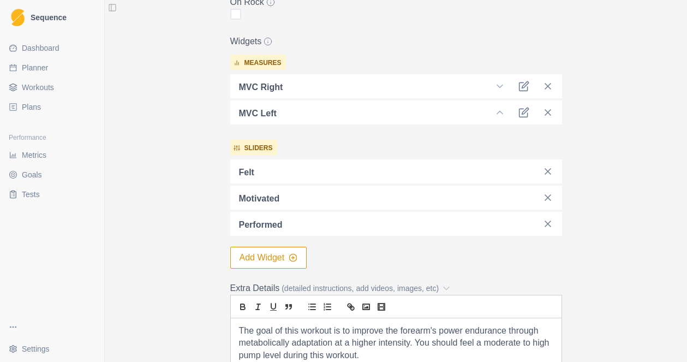
scroll to position [496, 0]
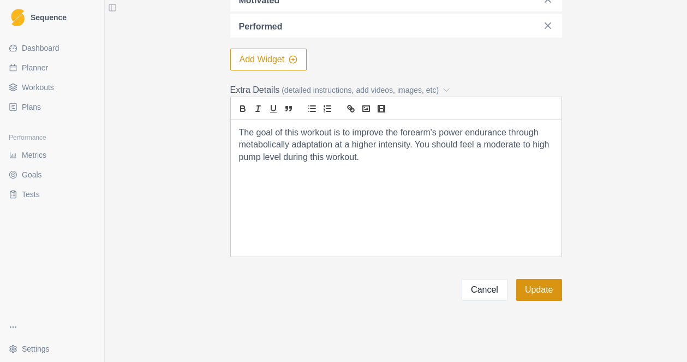
click at [545, 290] on button "Update" at bounding box center [539, 290] width 46 height 22
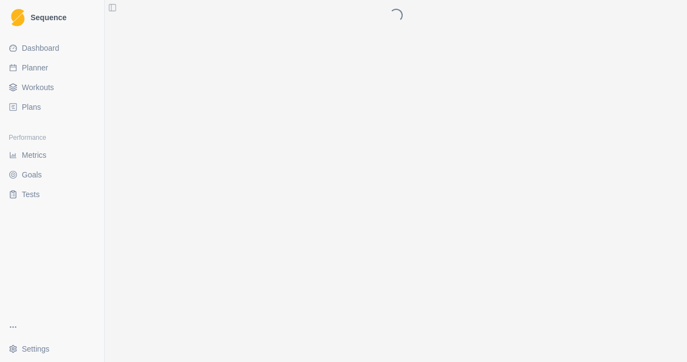
scroll to position [0, 0]
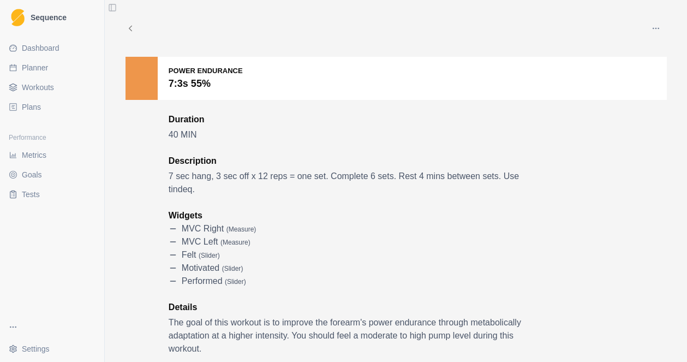
click at [129, 27] on icon at bounding box center [130, 28] width 10 height 10
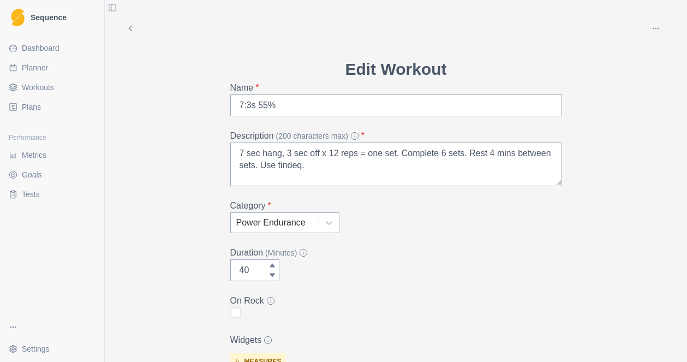
click at [47, 58] on ul "Dashboard Planner Workouts Plans" at bounding box center [51, 77] width 95 height 76
click at [40, 85] on span "Workouts" at bounding box center [38, 87] width 32 height 11
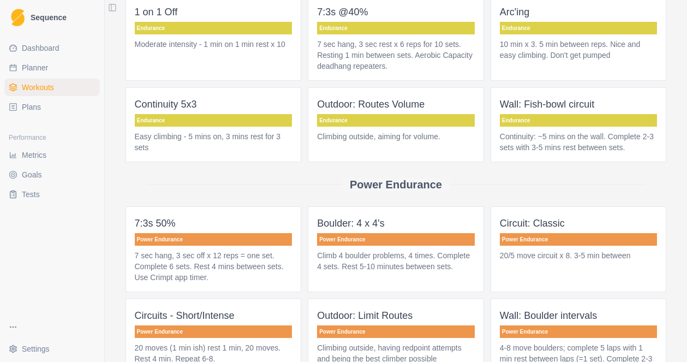
scroll to position [979, 0]
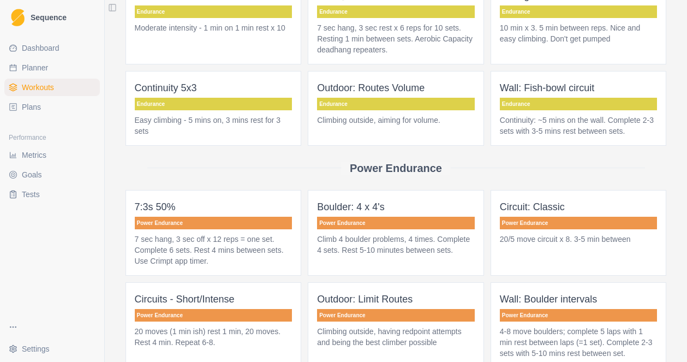
click at [249, 229] on p "Power Endurance" at bounding box center [214, 223] width 158 height 13
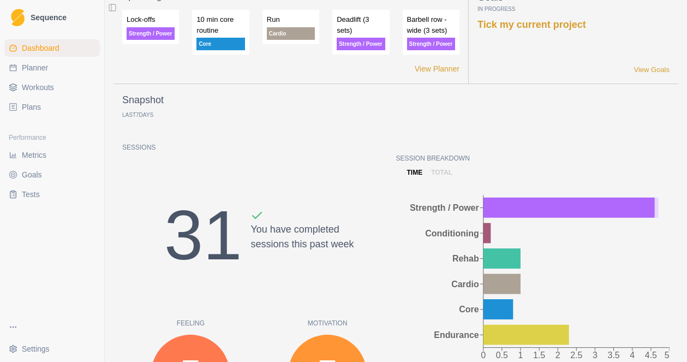
scroll to position [22, 0]
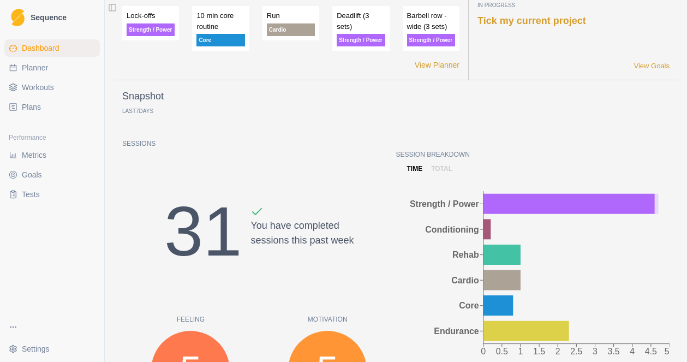
click at [41, 71] on span "Planner" at bounding box center [35, 67] width 26 height 11
select select "month"
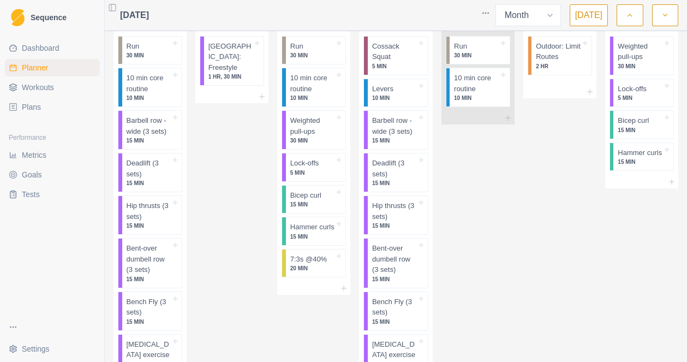
scroll to position [867, 0]
